Goal: Transaction & Acquisition: Obtain resource

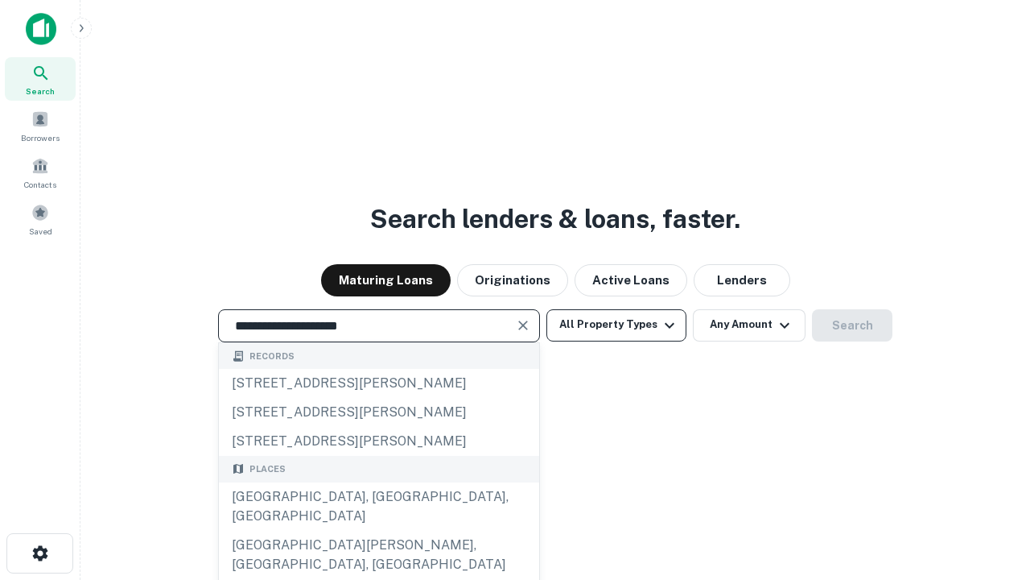
type input "**********"
click at [617, 324] on button "All Property Types" at bounding box center [617, 325] width 140 height 32
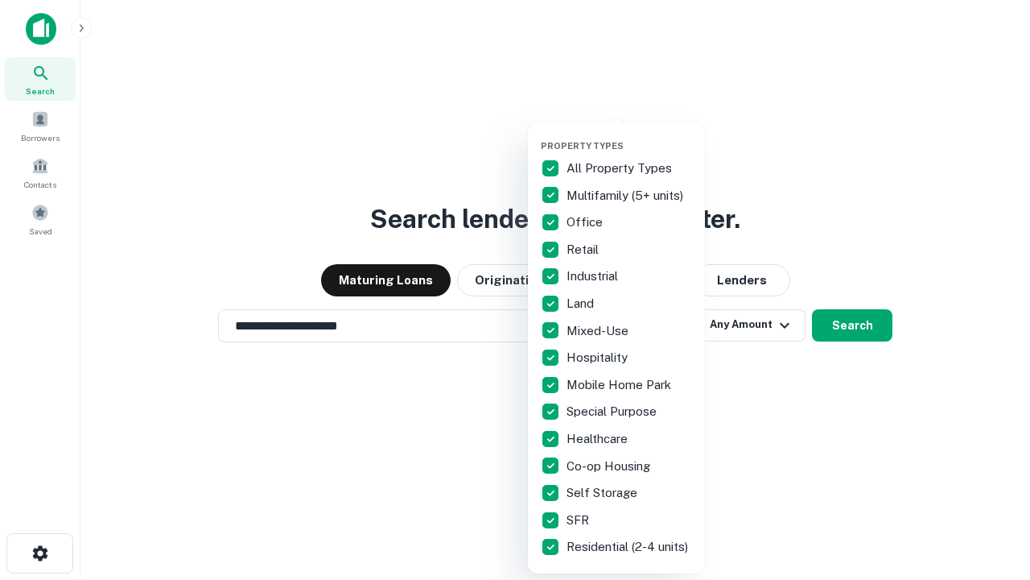
click at [629, 135] on button "button" at bounding box center [629, 135] width 177 height 1
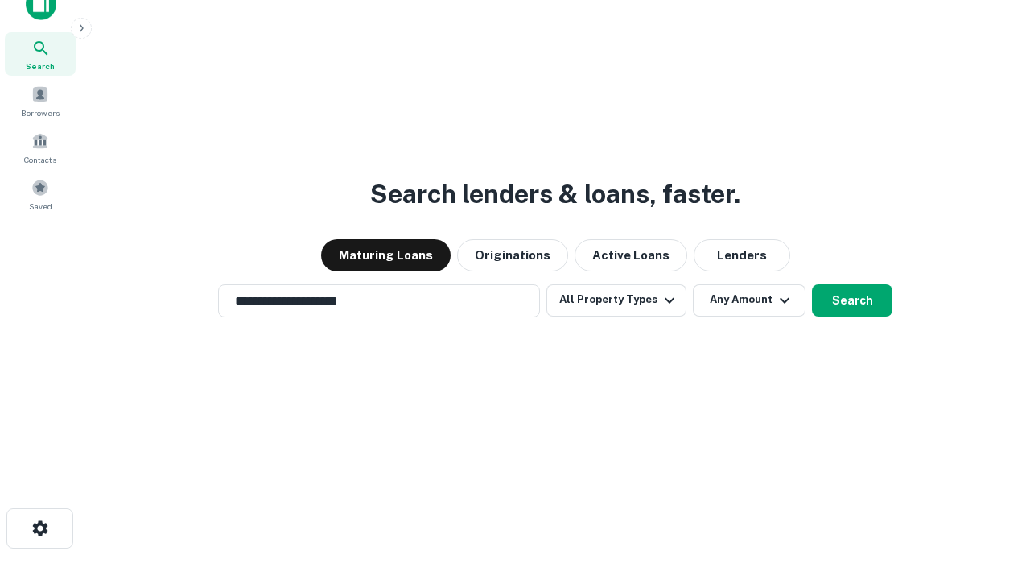
scroll to position [10, 194]
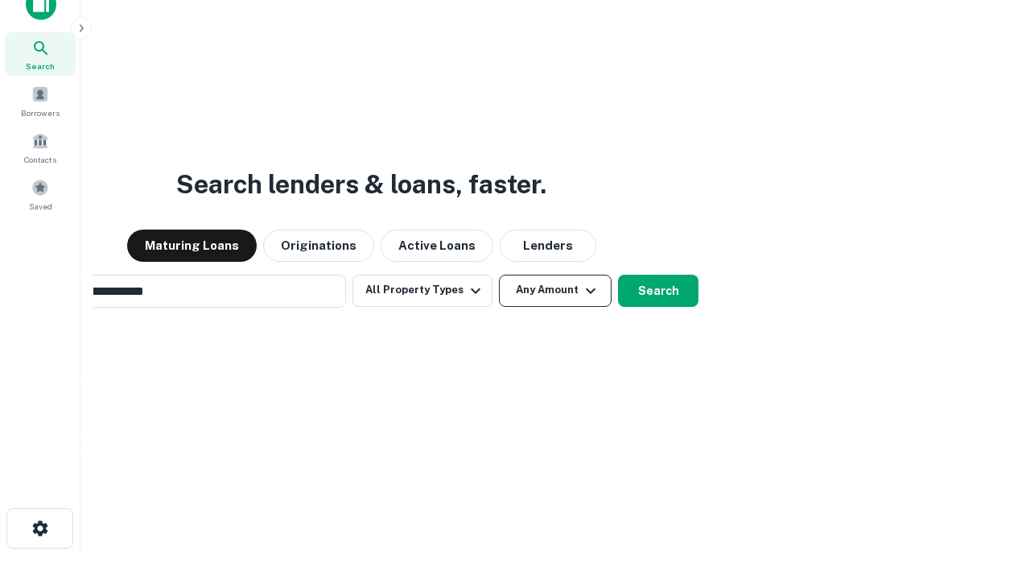
click at [499, 274] on button "Any Amount" at bounding box center [555, 290] width 113 height 32
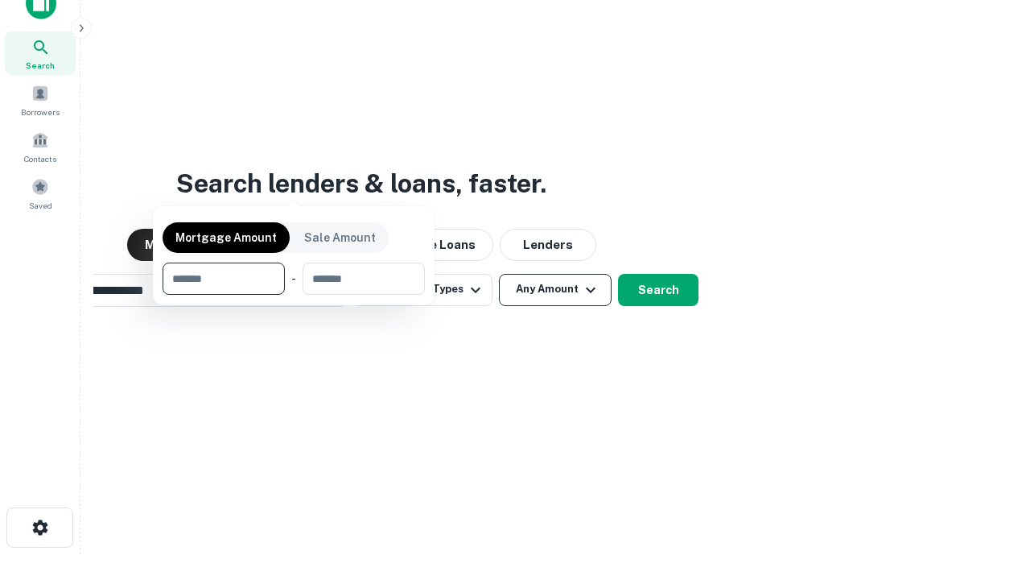
scroll to position [116, 456]
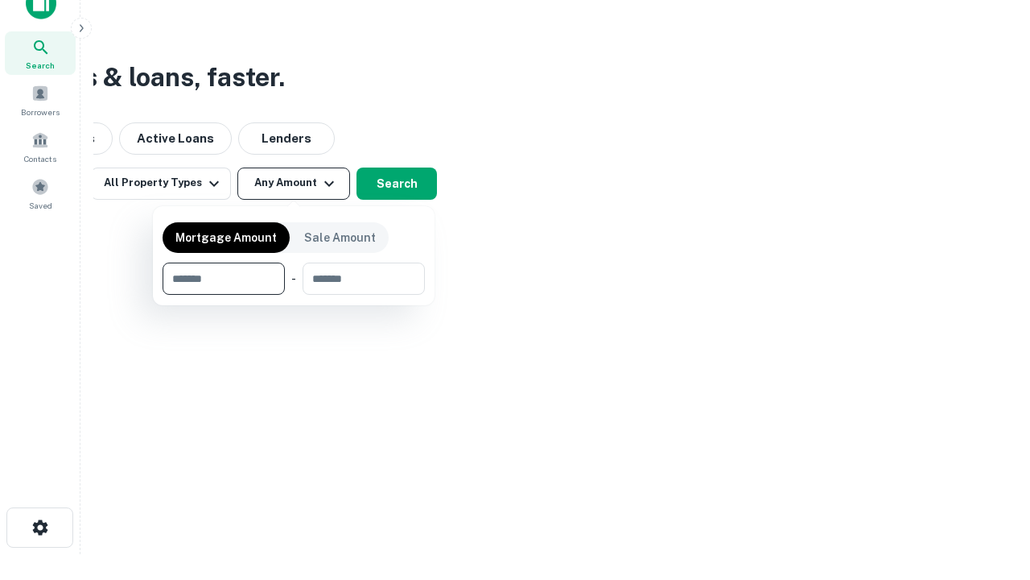
type input "*******"
click at [294, 295] on button "button" at bounding box center [294, 295] width 262 height 1
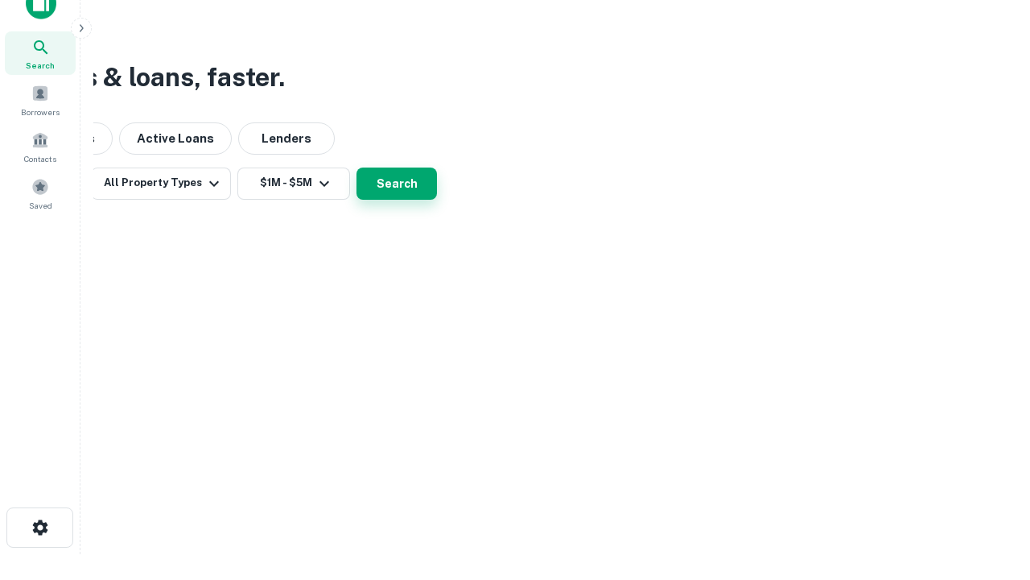
click at [437, 200] on button "Search" at bounding box center [397, 183] width 80 height 32
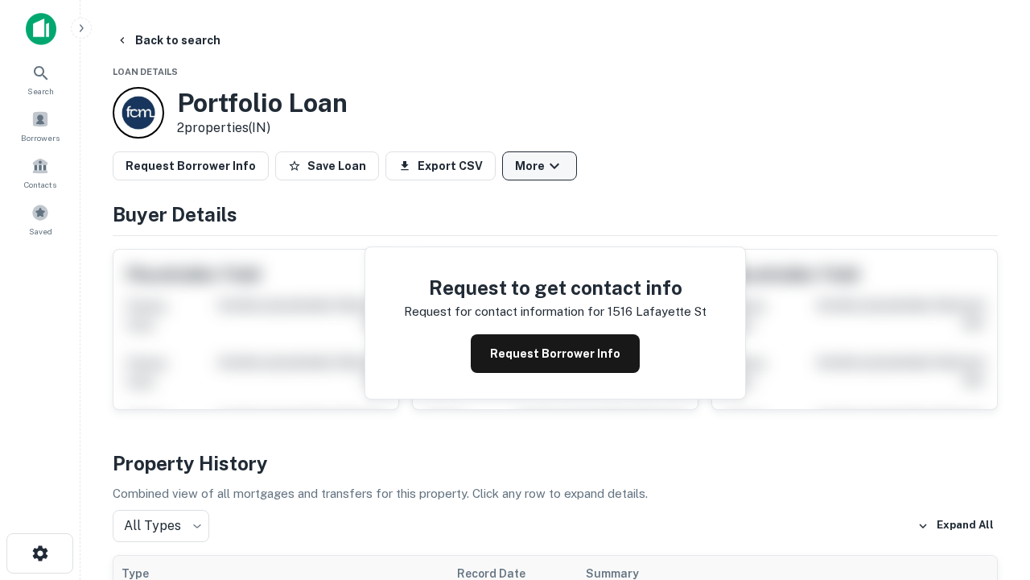
click at [539, 166] on button "More" at bounding box center [539, 165] width 75 height 29
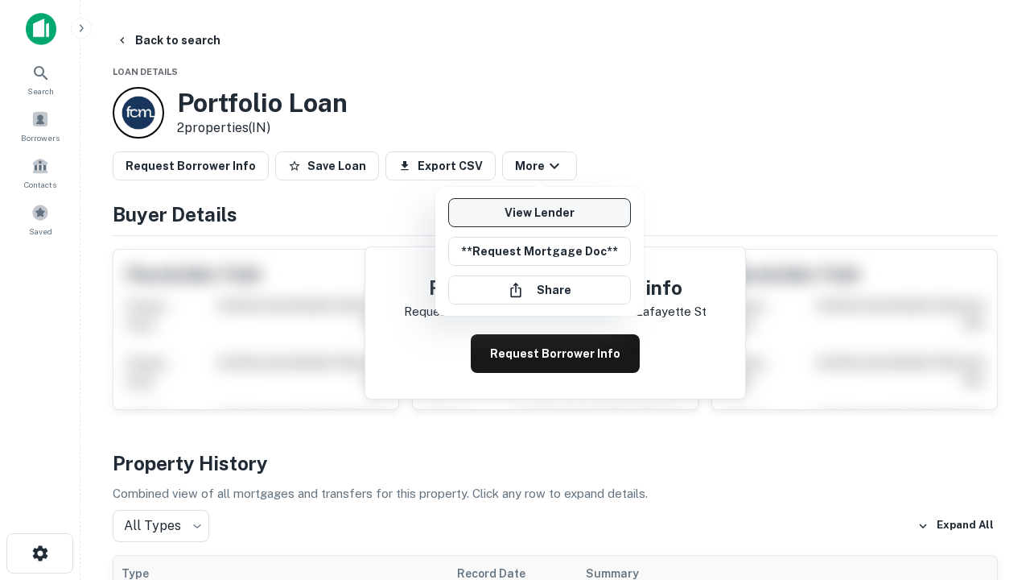
click at [539, 213] on link "View Lender" at bounding box center [539, 212] width 183 height 29
